Goal: Task Accomplishment & Management: Manage account settings

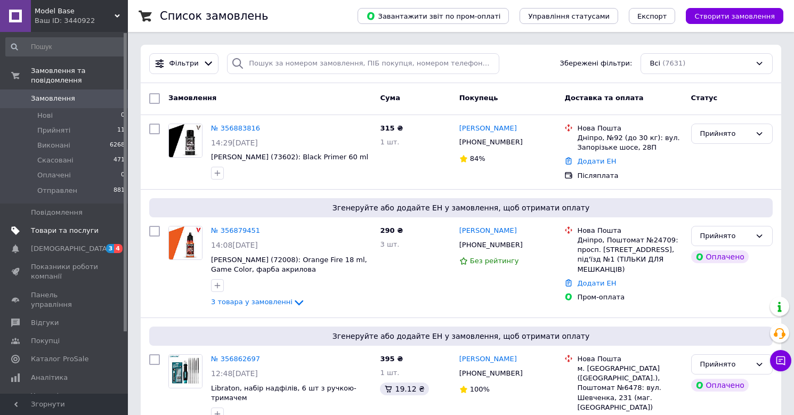
click at [70, 226] on span "Товари та послуги" at bounding box center [65, 231] width 68 height 10
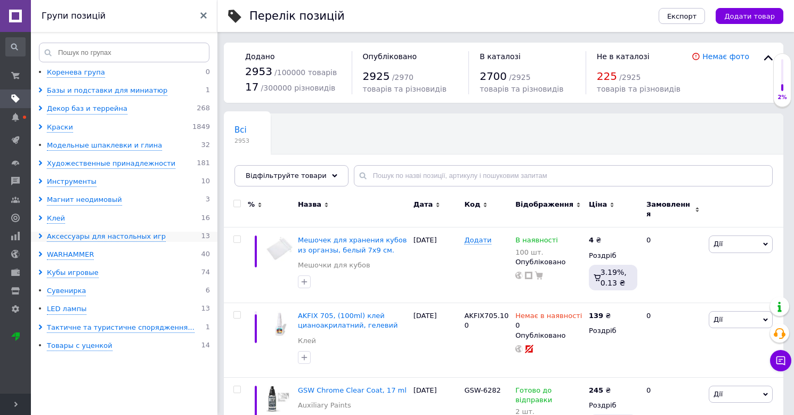
click at [41, 236] on use at bounding box center [40, 235] width 3 height 5
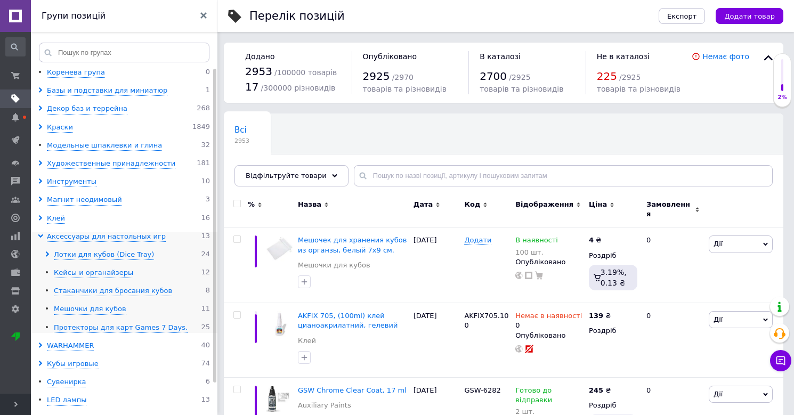
click at [41, 236] on icon at bounding box center [40, 235] width 5 height 5
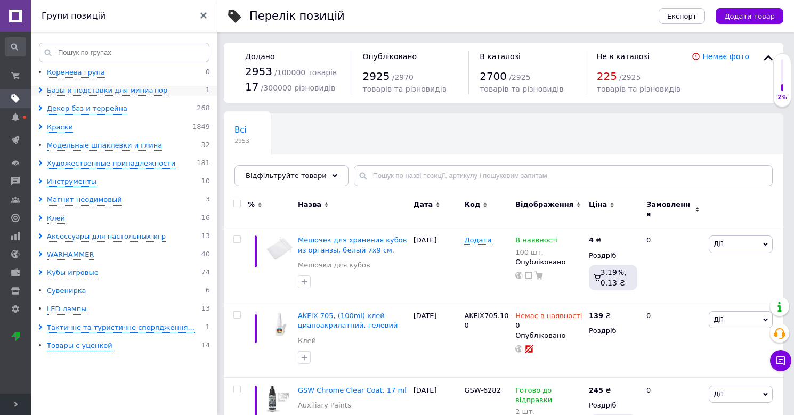
click at [40, 90] on icon at bounding box center [40, 89] width 5 height 5
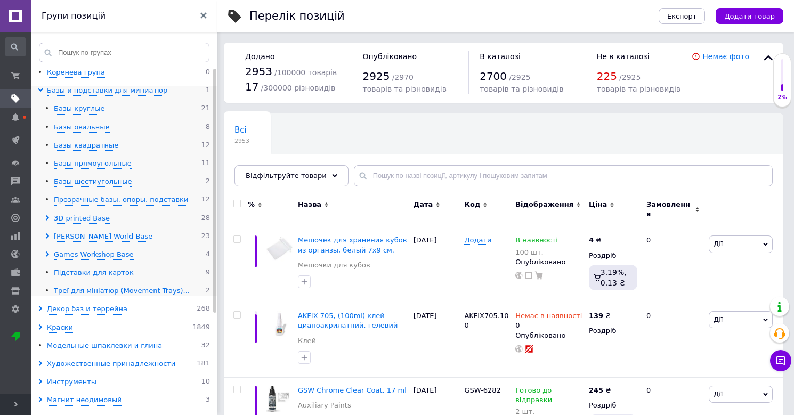
click at [88, 273] on div "Підставки для карток" at bounding box center [94, 273] width 80 height 10
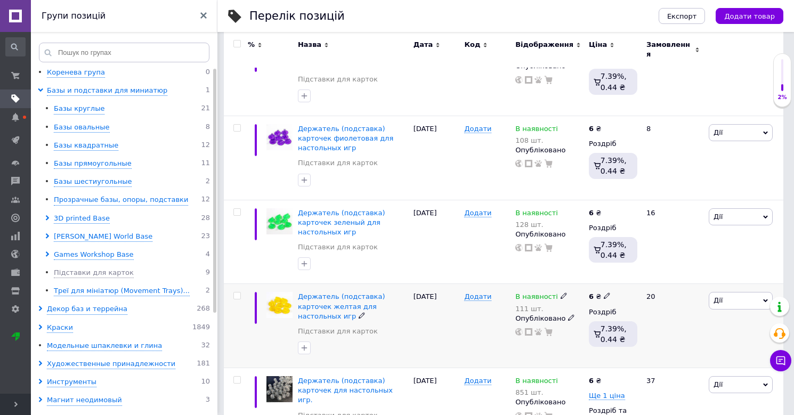
scroll to position [426, 0]
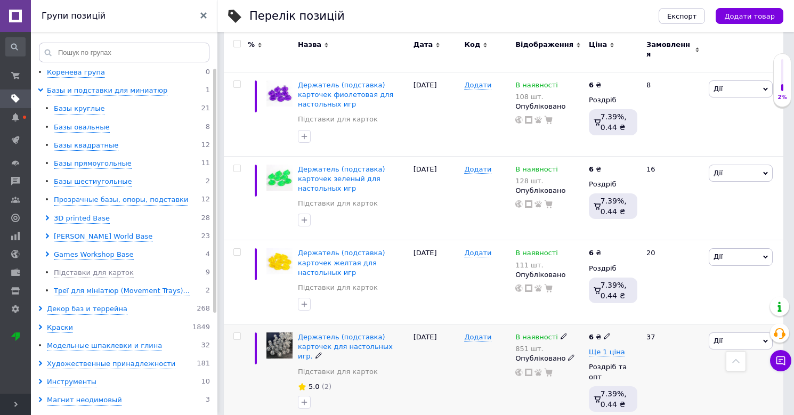
click at [526, 345] on div "851 шт." at bounding box center [541, 349] width 52 height 8
click at [576, 360] on input "851" at bounding box center [611, 370] width 81 height 21
type input "1851"
click at [530, 345] on div "1851 шт." at bounding box center [541, 349] width 52 height 8
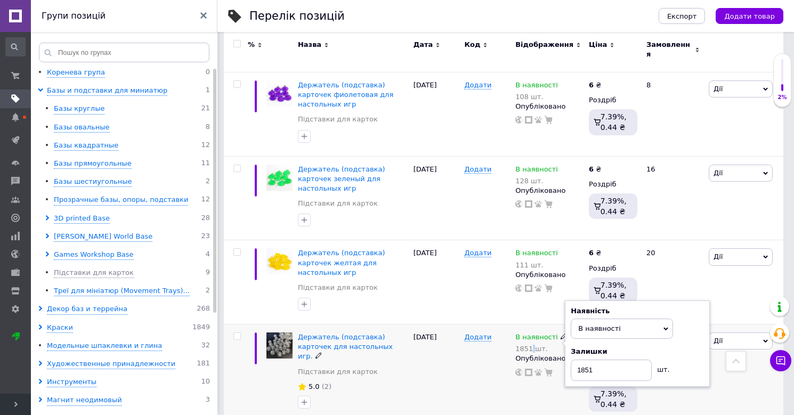
click at [530, 345] on div "1851 шт." at bounding box center [541, 349] width 52 height 8
drag, startPoint x: 584, startPoint y: 311, endPoint x: 603, endPoint y: 313, distance: 18.7
click at [603, 360] on input "1851" at bounding box center [611, 370] width 81 height 21
type input "1881"
